Goal: Information Seeking & Learning: Find specific page/section

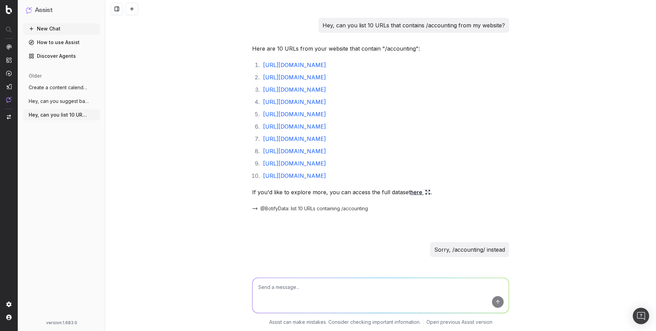
scroll to position [1202, 0]
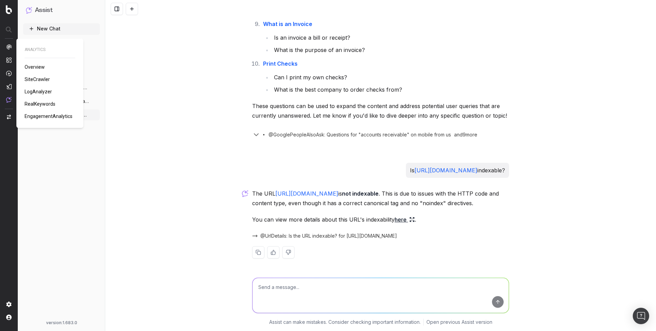
click at [36, 78] on span "SiteCrawler" at bounding box center [37, 79] width 25 height 5
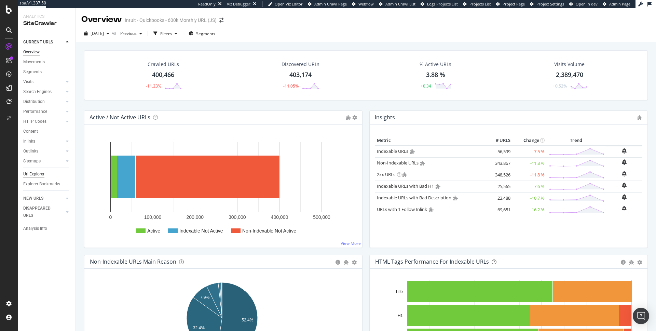
click at [31, 176] on div "Url Explorer" at bounding box center [33, 173] width 21 height 7
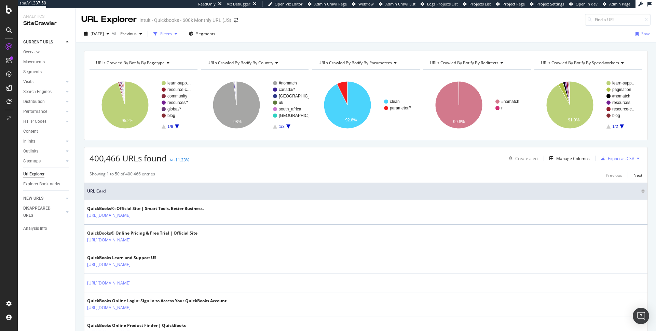
click at [180, 32] on div "button" at bounding box center [176, 34] width 8 height 4
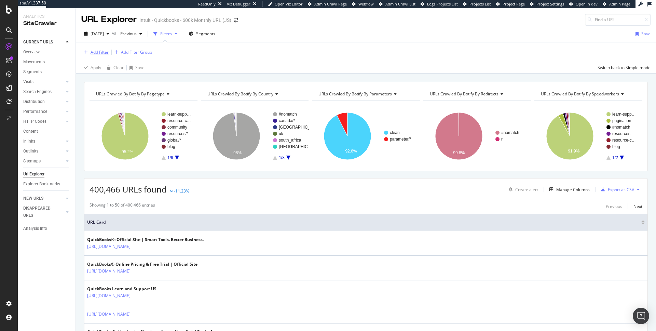
click at [101, 51] on div "Add Filter" at bounding box center [100, 52] width 18 height 6
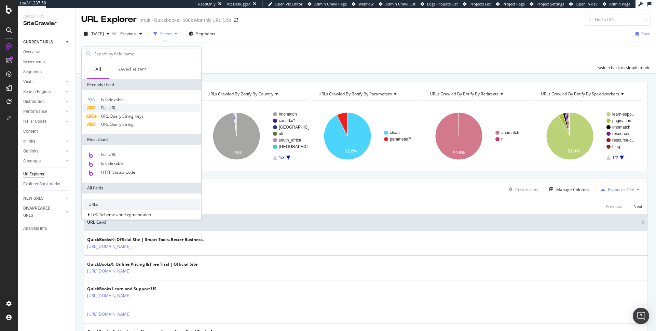
click at [106, 106] on span "Full URL" at bounding box center [108, 108] width 15 height 6
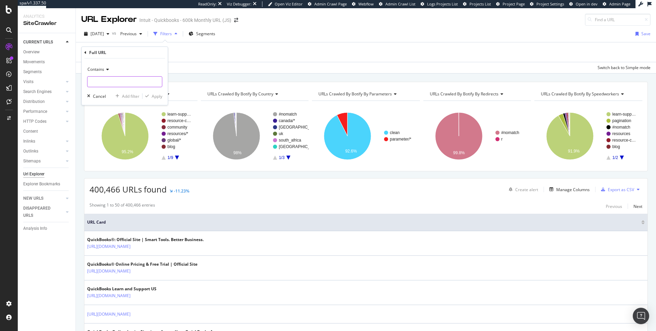
click at [115, 81] on input "text" at bounding box center [124, 81] width 74 height 11
type input "/accounting/"
click at [154, 95] on div "Apply" at bounding box center [157, 96] width 11 height 6
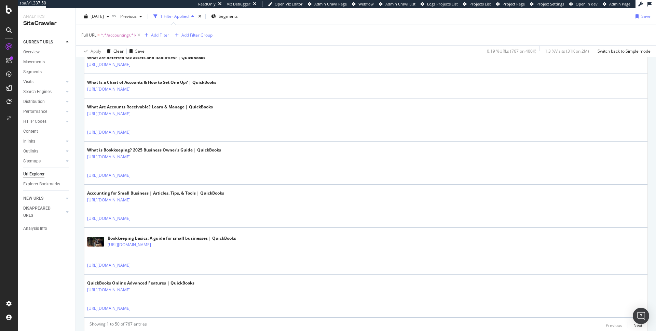
scroll to position [1147, 0]
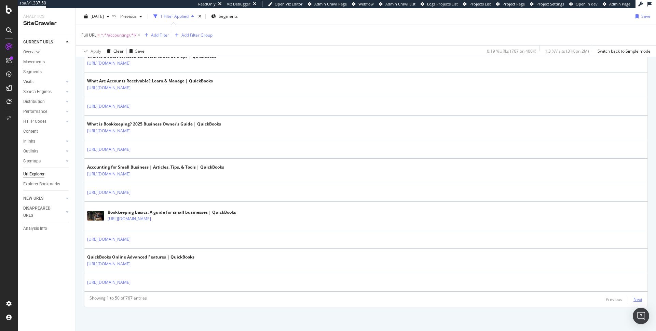
click at [633, 298] on div "Next" at bounding box center [637, 299] width 9 height 6
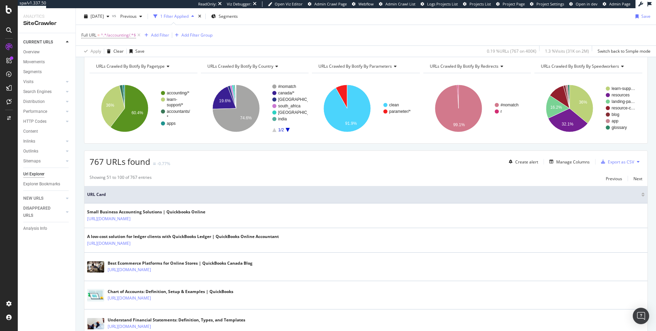
scroll to position [38, 0]
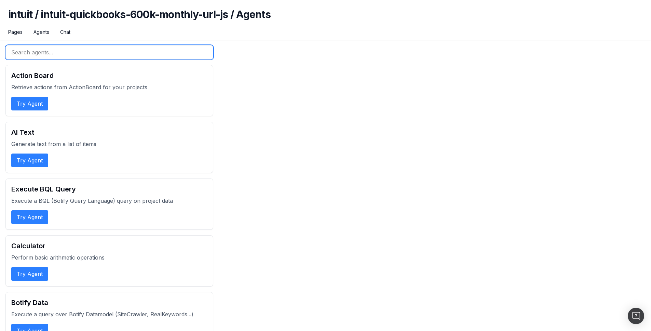
click at [76, 55] on input "text" at bounding box center [109, 52] width 208 height 14
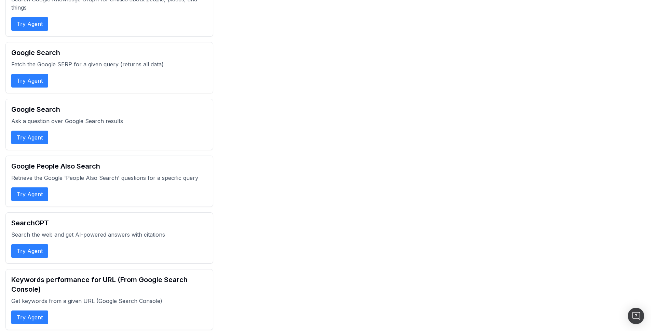
scroll to position [206, 0]
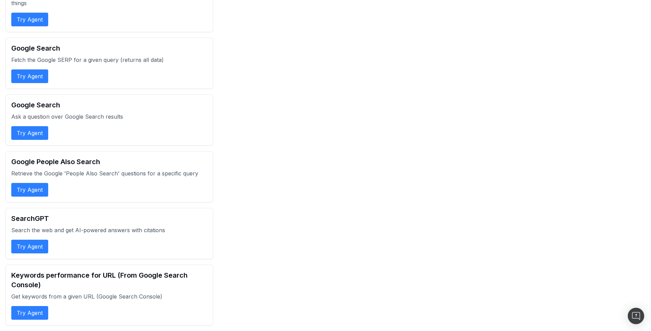
type input "search"
